Goal: Navigation & Orientation: Find specific page/section

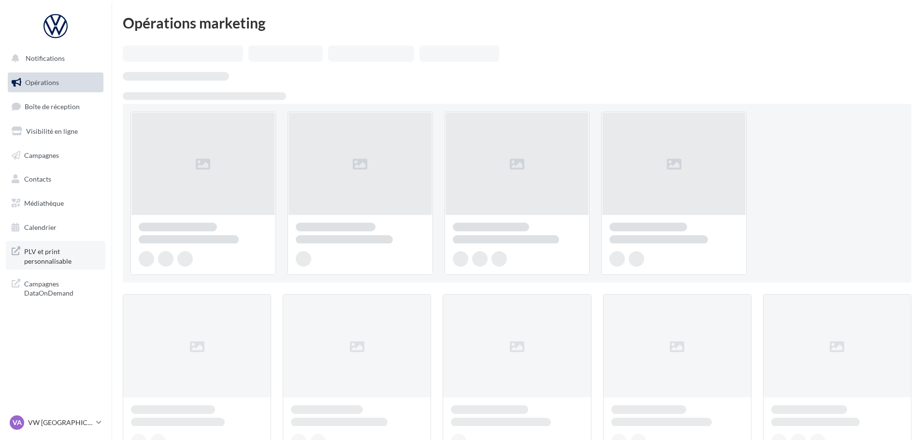
click at [77, 245] on span "PLV et print personnalisable" at bounding box center [61, 255] width 75 height 21
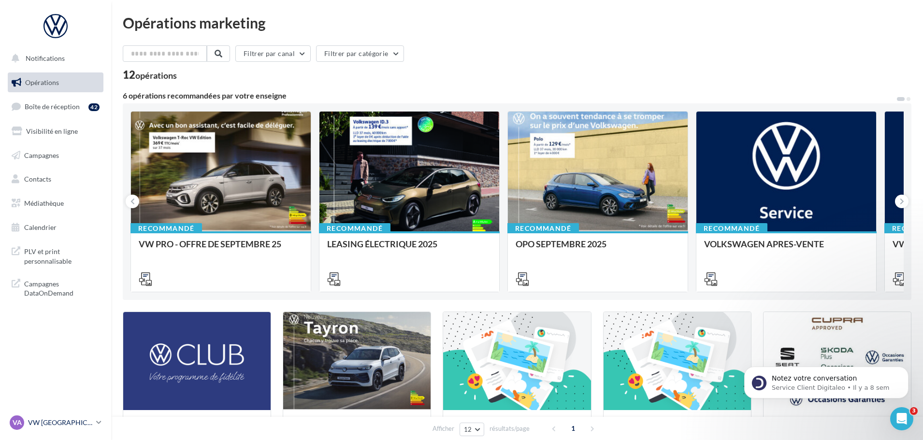
click at [39, 430] on link "VA VW AIX LES BAINS vw-aix-dur" at bounding box center [56, 423] width 96 height 18
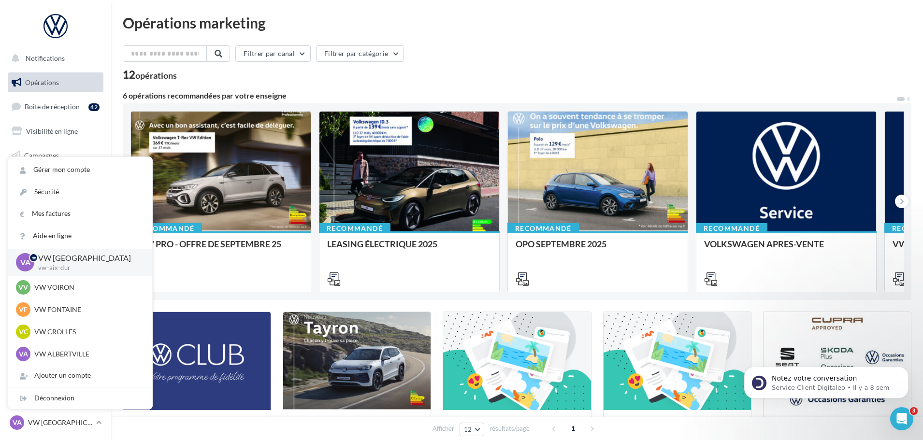
click at [341, 14] on div "Opérations marketing Filtrer par canal Filtrer par catégorie 12 opérations 6 op…" at bounding box center [517, 348] width 812 height 696
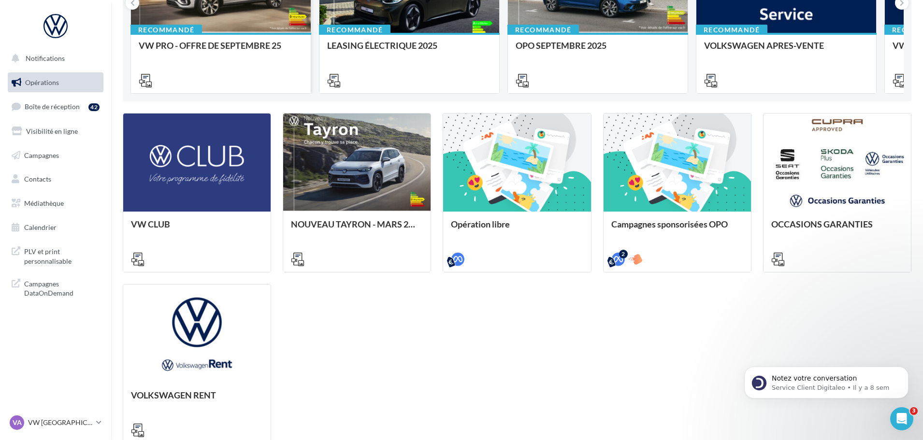
scroll to position [137, 0]
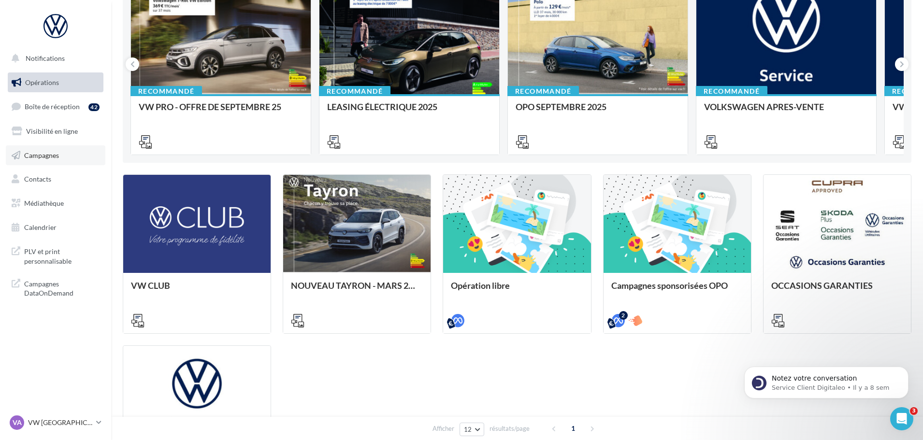
click at [91, 159] on link "Campagnes" at bounding box center [56, 155] width 100 height 20
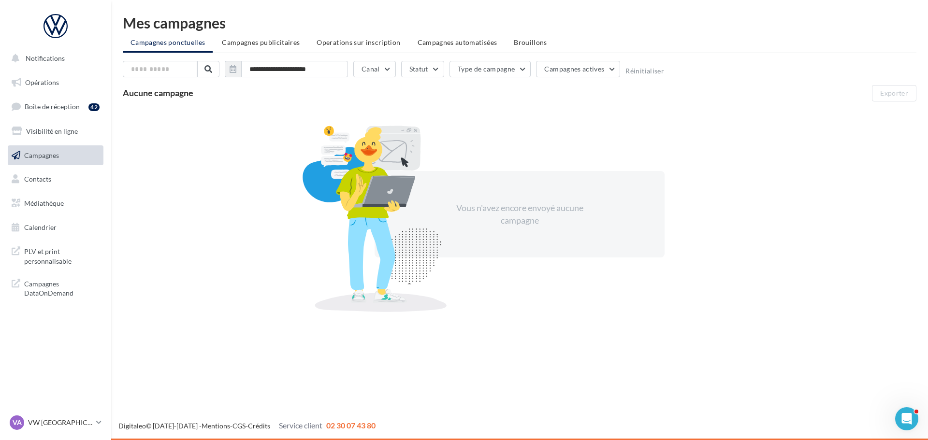
click at [244, 48] on li "Campagnes publicitaires" at bounding box center [260, 42] width 93 height 17
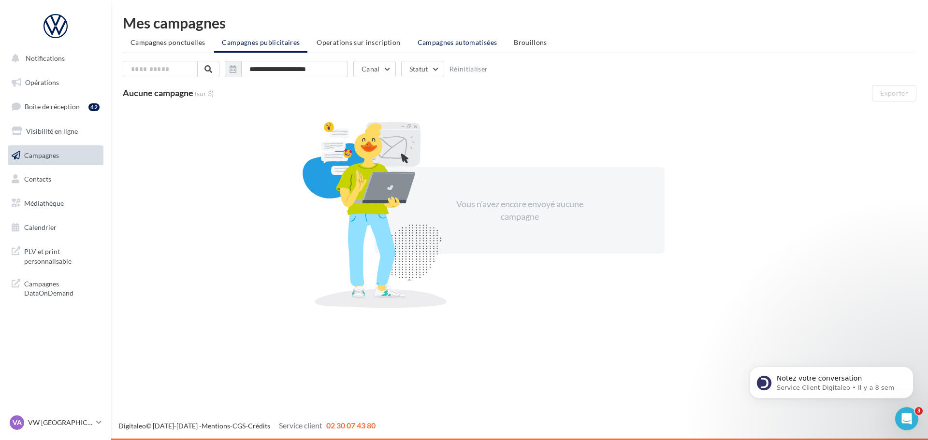
drag, startPoint x: 374, startPoint y: 43, endPoint x: 425, endPoint y: 41, distance: 51.3
click at [373, 43] on span "Operations sur inscription" at bounding box center [358, 42] width 84 height 8
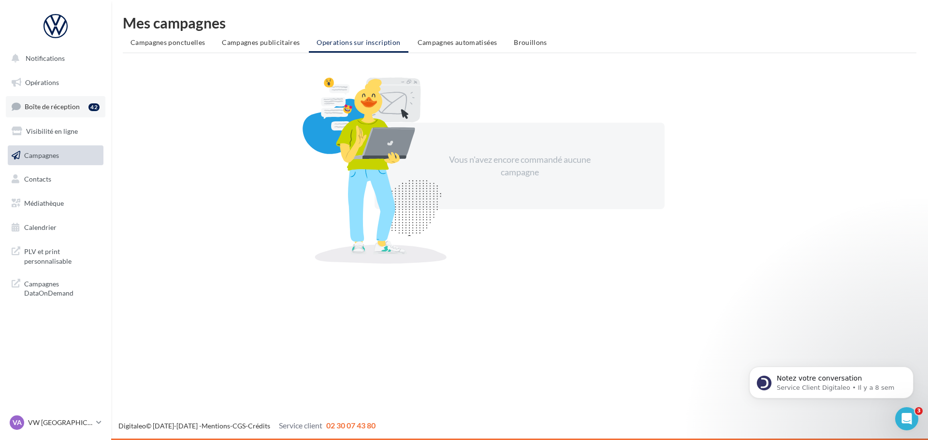
click at [49, 107] on span "Boîte de réception" at bounding box center [52, 106] width 55 height 8
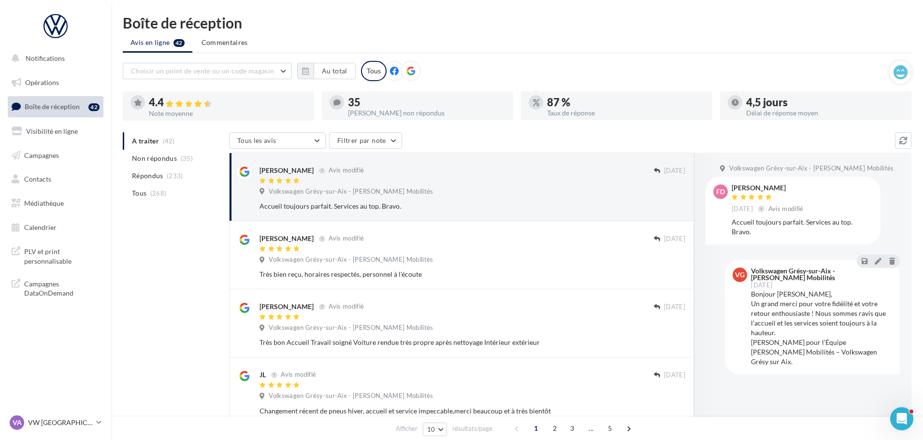
click at [54, 192] on ul "Opérations Boîte de réception 42 Visibilité en ligne Campagnes Contacts Médiath…" at bounding box center [55, 155] width 103 height 173
drag, startPoint x: 48, startPoint y: 215, endPoint x: 46, endPoint y: 235, distance: 20.0
click at [48, 215] on ul "Opérations Boîte de réception 42 Visibilité en ligne Campagnes Contacts Médiath…" at bounding box center [55, 155] width 103 height 173
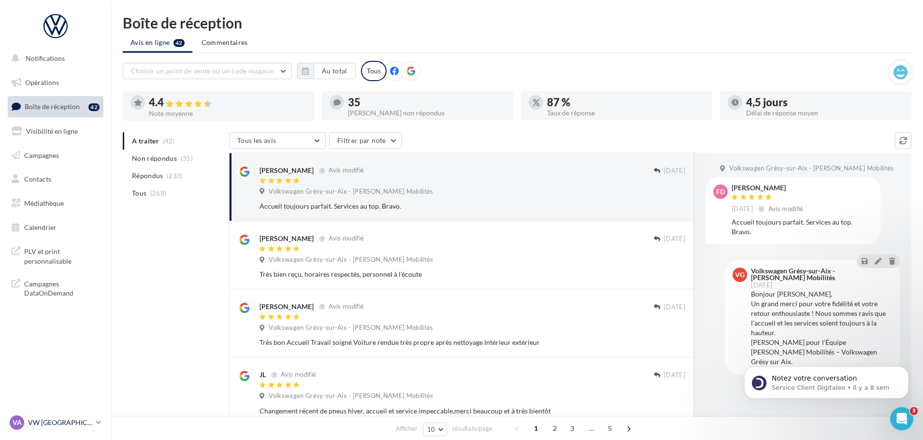
click at [30, 423] on p "VW [GEOGRAPHIC_DATA]" at bounding box center [60, 423] width 64 height 10
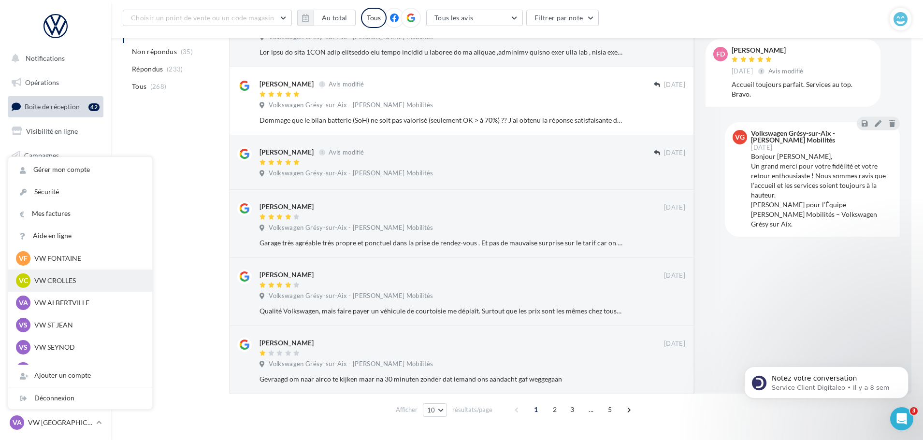
scroll to position [48, 0]
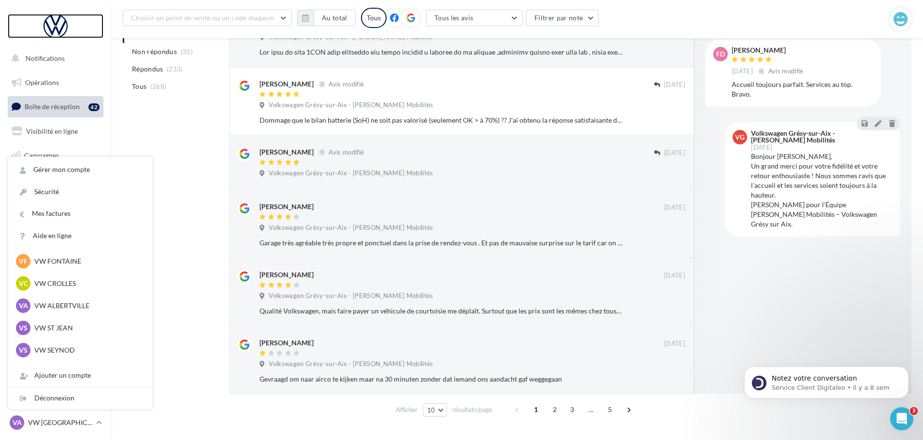
click at [59, 27] on div at bounding box center [55, 26] width 77 height 24
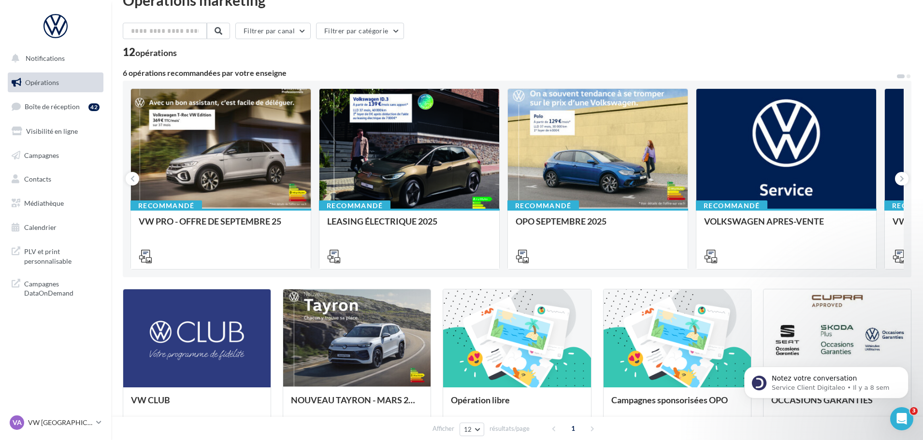
scroll to position [193, 0]
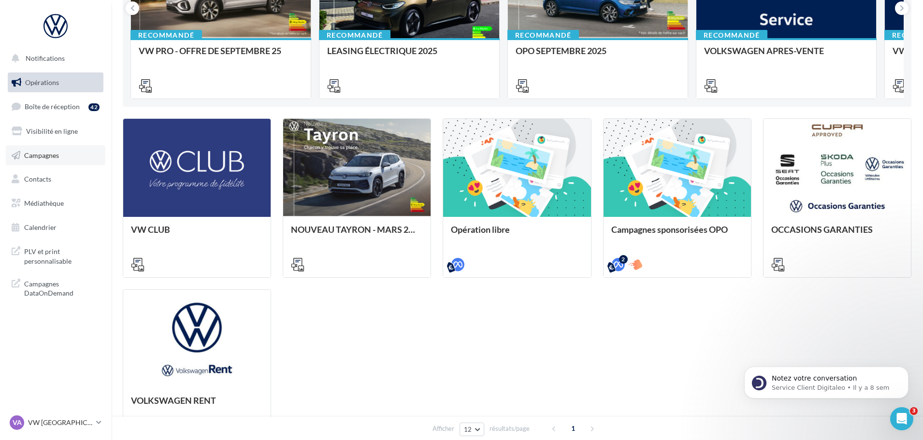
click at [44, 147] on link "Campagnes" at bounding box center [56, 155] width 100 height 20
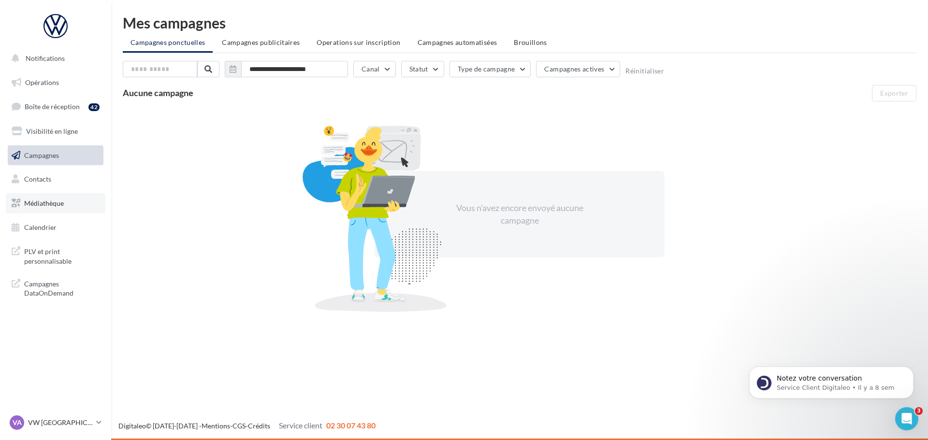
click at [41, 198] on link "Médiathèque" at bounding box center [56, 203] width 100 height 20
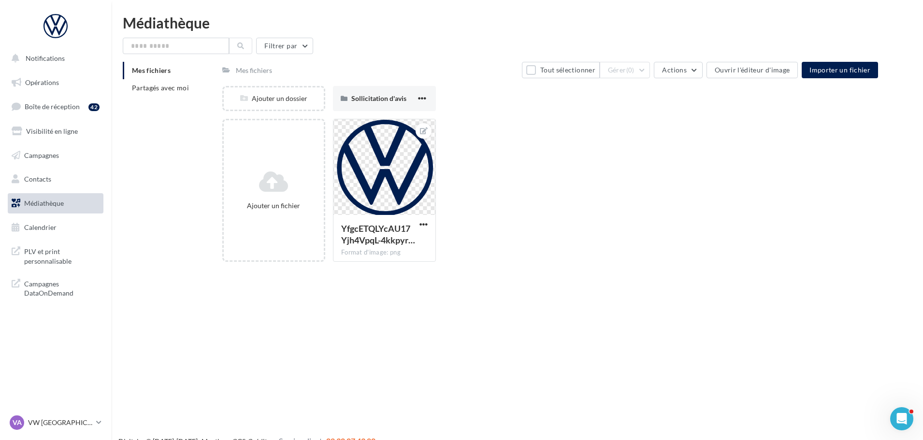
click at [37, 71] on ul "Opérations Boîte de réception 42 Visibilité en ligne Campagnes Contacts Médiath…" at bounding box center [55, 155] width 103 height 173
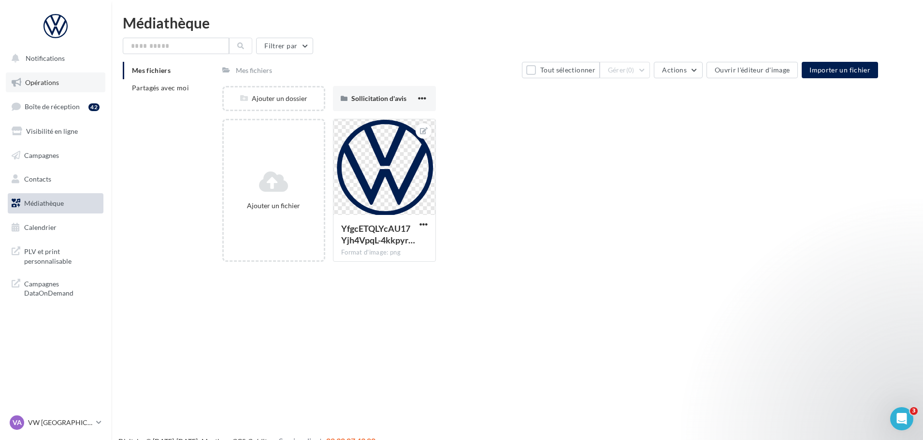
click at [40, 77] on link "Opérations" at bounding box center [56, 82] width 100 height 20
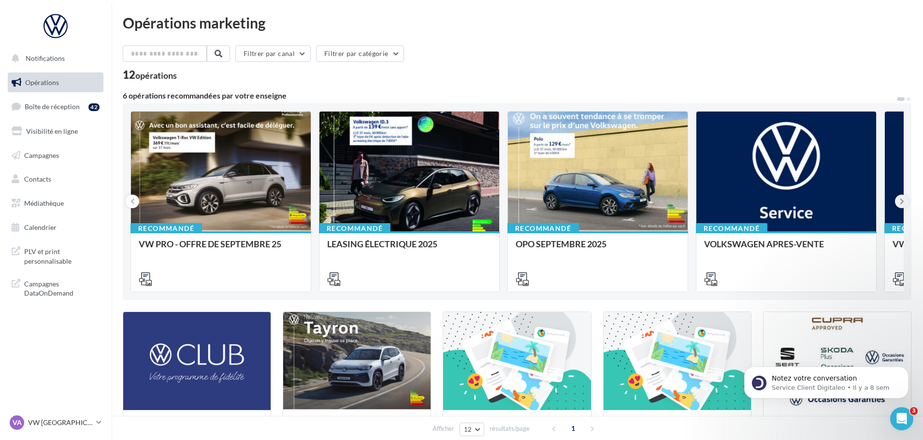
click at [903, 196] on button at bounding box center [902, 202] width 14 height 14
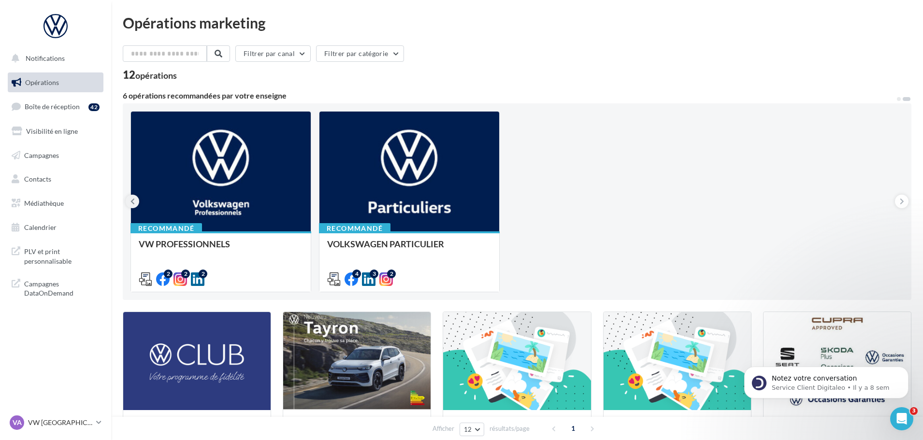
click at [130, 204] on icon at bounding box center [132, 202] width 4 height 10
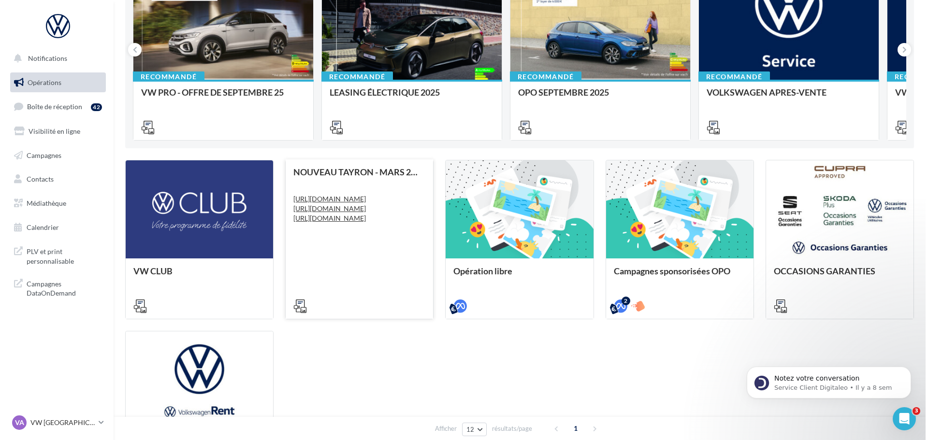
scroll to position [145, 0]
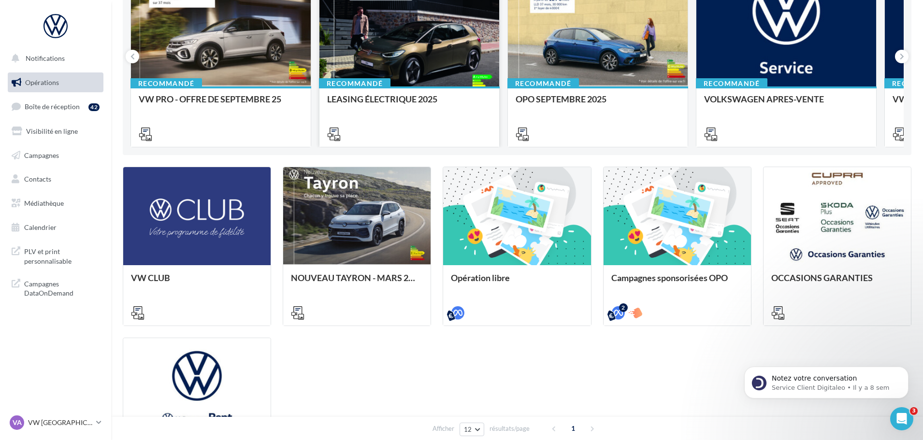
click at [379, 61] on div at bounding box center [409, 27] width 180 height 121
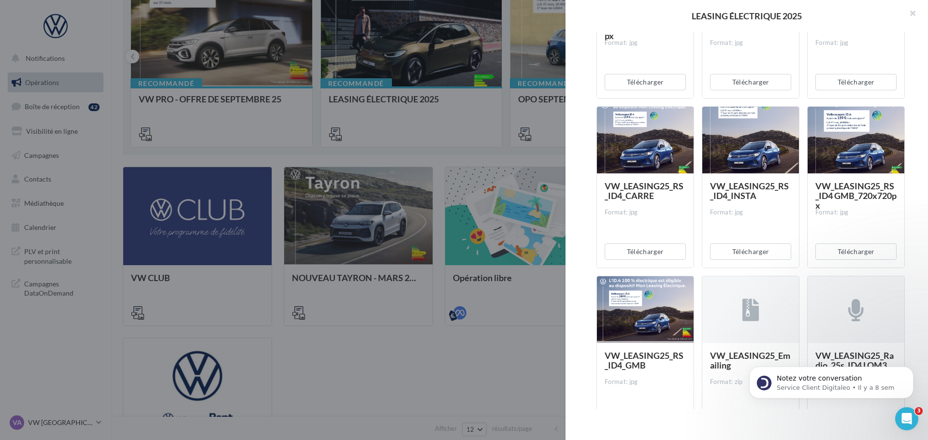
scroll to position [531, 0]
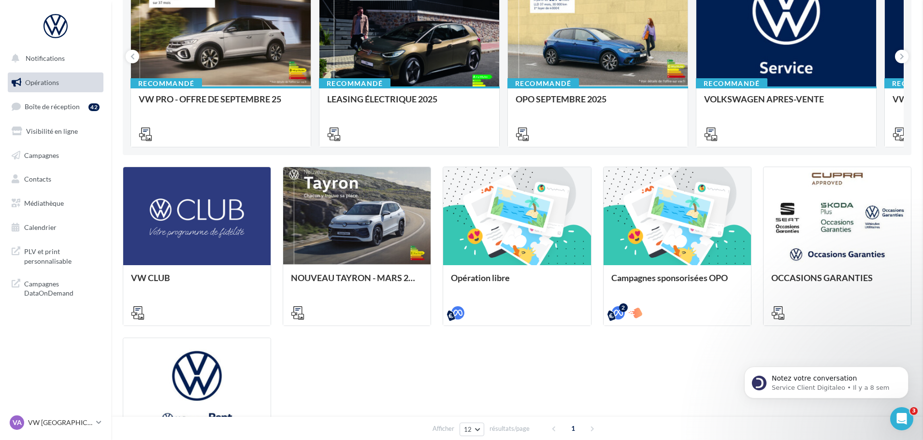
click at [548, 91] on div "Recommandé OPO SEPTEMBRE 2025" at bounding box center [598, 115] width 180 height 59
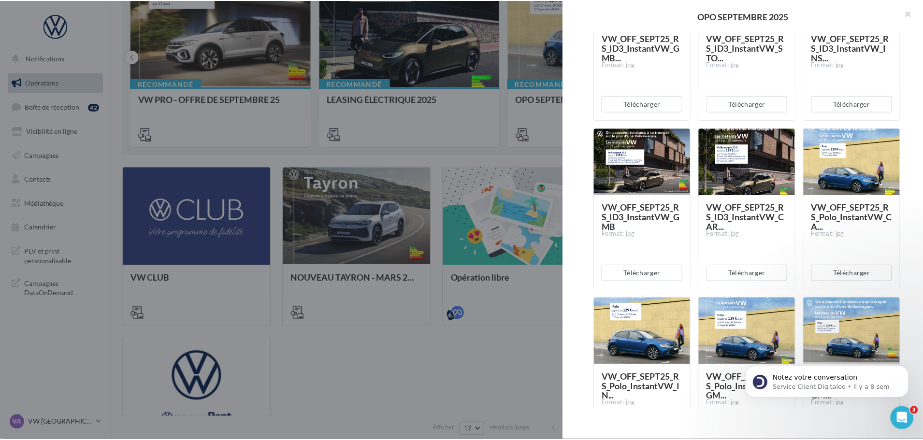
scroll to position [48, 0]
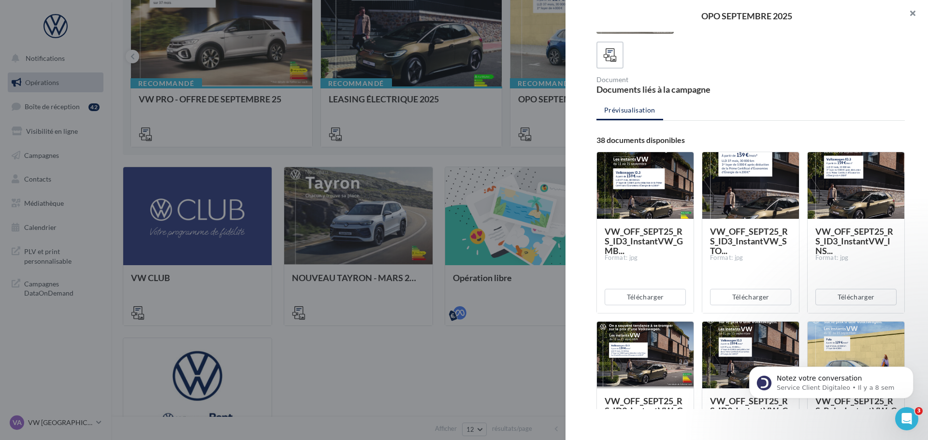
click at [913, 14] on button "button" at bounding box center [908, 14] width 39 height 29
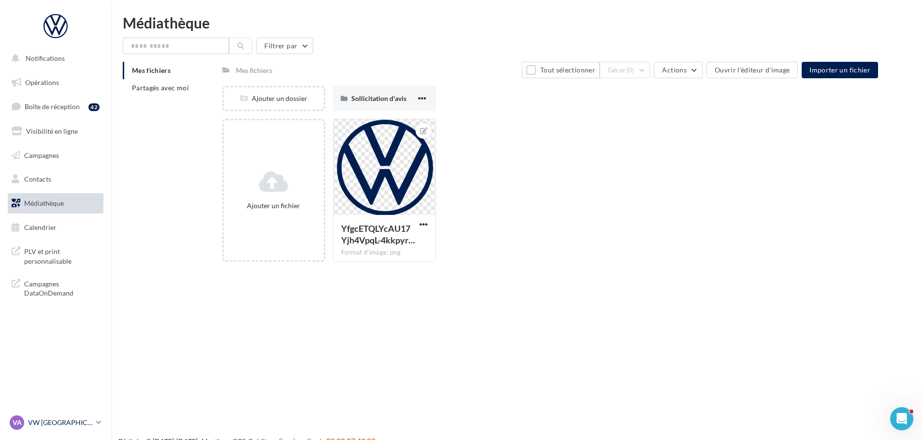
click at [33, 422] on p "VW [GEOGRAPHIC_DATA][PERSON_NAME]" at bounding box center [60, 423] width 64 height 10
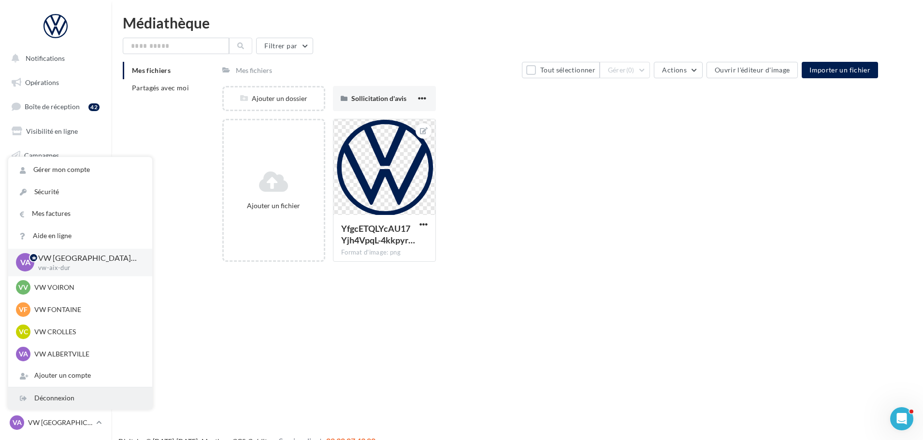
click at [50, 401] on div "Déconnexion" at bounding box center [80, 398] width 144 height 22
